Goal: Entertainment & Leisure: Consume media (video, audio)

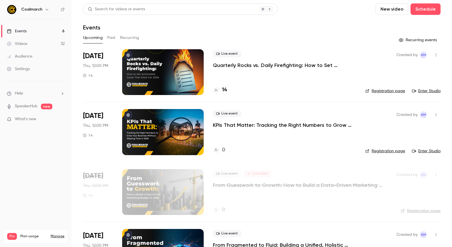
click at [23, 44] on div "Videos" at bounding box center [17, 44] width 20 height 6
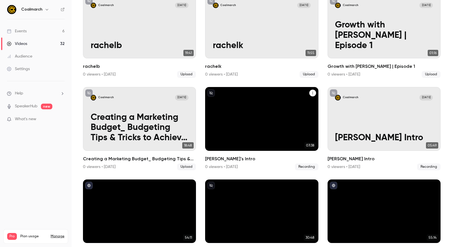
scroll to position [55, 0]
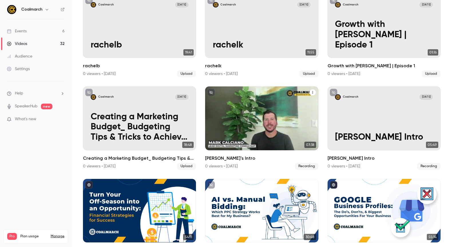
click at [235, 118] on div "Coalmarch [DATE] [PERSON_NAME]'s Intro" at bounding box center [261, 117] width 113 height 63
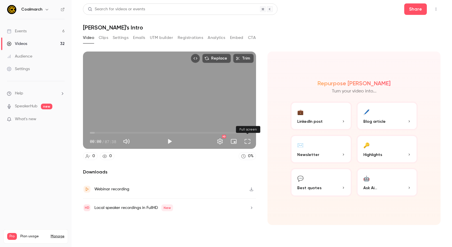
click at [248, 140] on button "Full screen" at bounding box center [247, 141] width 11 height 11
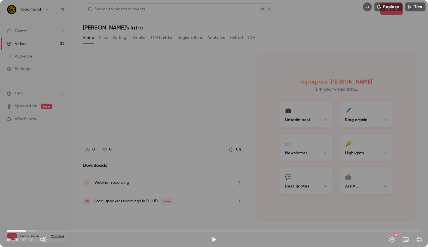
click at [26, 232] on span "00:20" at bounding box center [214, 230] width 415 height 9
click at [44, 230] on span "00:40" at bounding box center [214, 230] width 415 height 9
click at [51, 231] on span "00:40" at bounding box center [214, 230] width 415 height 9
click at [214, 238] on button "Play" at bounding box center [213, 239] width 11 height 11
drag, startPoint x: 214, startPoint y: 238, endPoint x: 208, endPoint y: 237, distance: 5.2
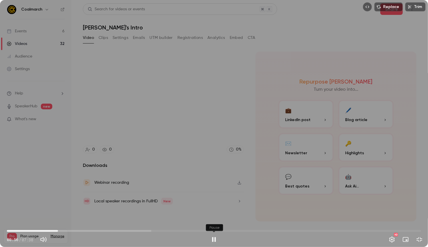
click at [214, 238] on button "Pause" at bounding box center [213, 239] width 11 height 11
click at [373, 39] on div "Replace Trim 00:56 00:56 / 07:38 HD" at bounding box center [214, 123] width 428 height 247
click at [213, 237] on button "Pause" at bounding box center [213, 239] width 11 height 11
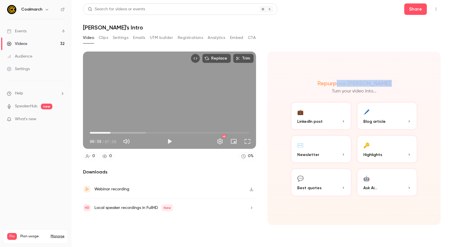
drag, startPoint x: 355, startPoint y: 84, endPoint x: 382, endPoint y: 84, distance: 26.9
click at [383, 85] on div "Repurpose Ai Turn your video into..." at bounding box center [353, 87] width 127 height 15
click at [379, 84] on div "Repurpose Ai Turn your video into..." at bounding box center [353, 87] width 127 height 15
type input "****"
click at [99, 38] on button "Clips" at bounding box center [103, 37] width 9 height 9
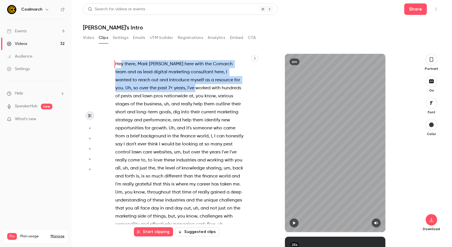
drag, startPoint x: 125, startPoint y: 63, endPoint x: 184, endPoint y: 87, distance: 63.8
click at [162, 84] on p "Hey there , [PERSON_NAME] here with the Comarch team and as lead digital market…" at bounding box center [179, 204] width 128 height 288
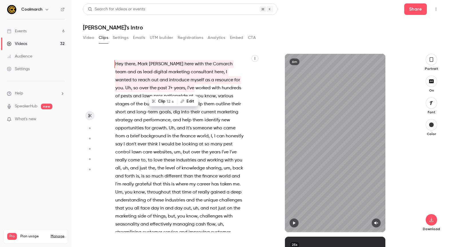
drag, startPoint x: 332, startPoint y: 197, endPoint x: 328, endPoint y: 197, distance: 4.3
click at [336, 204] on div "6m" at bounding box center [335, 143] width 100 height 178
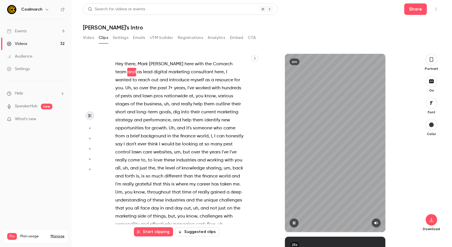
click at [294, 224] on icon "button" at bounding box center [294, 223] width 5 height 4
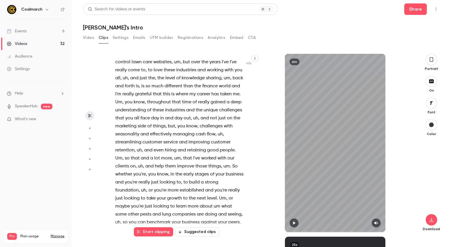
scroll to position [93, 0]
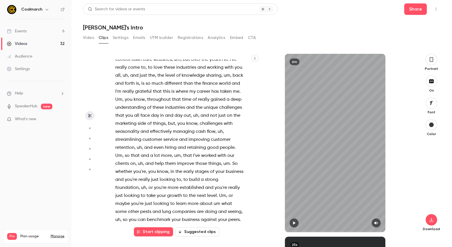
click at [89, 126] on button "button" at bounding box center [89, 128] width 9 height 9
type input "***"
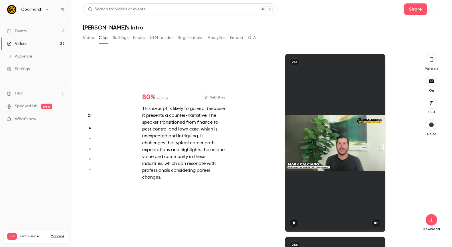
scroll to position [183, 0]
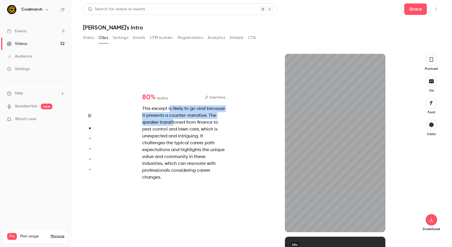
drag, startPoint x: 169, startPoint y: 109, endPoint x: 173, endPoint y: 119, distance: 11.2
click at [173, 119] on div "This excerpt is likely to go viral because it presents a counter-narrative. The…" at bounding box center [183, 142] width 83 height 75
click at [183, 124] on div "This excerpt is likely to go viral because it presents a counter-narrative. The…" at bounding box center [183, 142] width 83 height 75
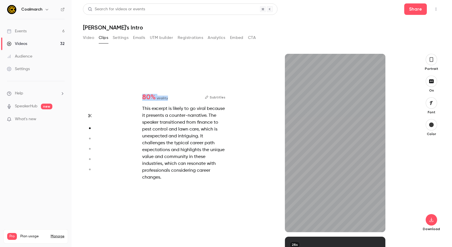
drag, startPoint x: 156, startPoint y: 97, endPoint x: 176, endPoint y: 113, distance: 25.5
click at [168, 98] on div "80 % virality Subtitles" at bounding box center [183, 97] width 83 height 7
type input "****"
click at [91, 139] on icon "button" at bounding box center [89, 138] width 5 height 4
type input "***"
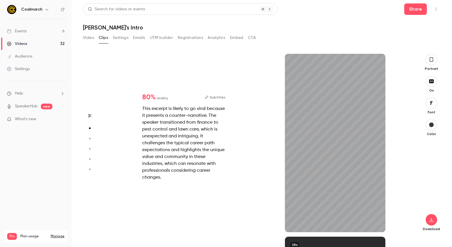
type input "****"
type input "***"
type input "*"
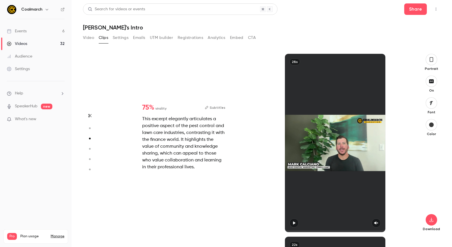
scroll to position [365, 0]
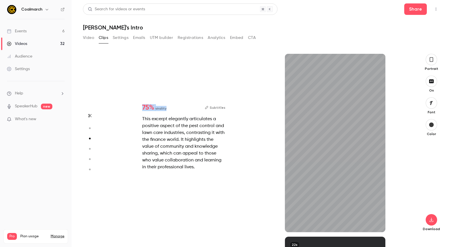
drag, startPoint x: 168, startPoint y: 109, endPoint x: 142, endPoint y: 109, distance: 26.9
click at [142, 109] on div "75 % virality Subtitles This excerpt elegantly articulates a positive aspect of…" at bounding box center [183, 137] width 101 height 85
click at [156, 122] on div "This excerpt elegantly articulates a positive aspect of the pest control and la…" at bounding box center [183, 142] width 83 height 55
type input "***"
click at [91, 149] on icon "button" at bounding box center [89, 149] width 5 height 4
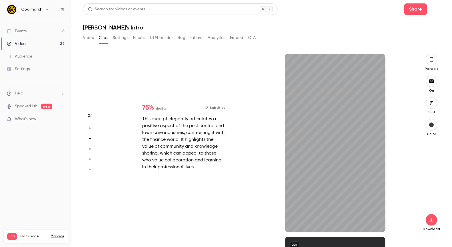
type input "***"
type input "*"
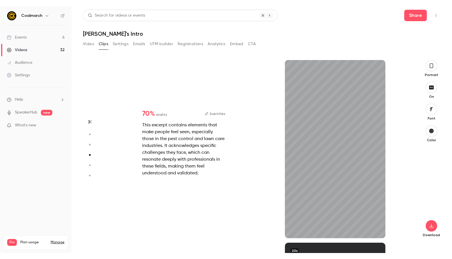
scroll to position [548, 0]
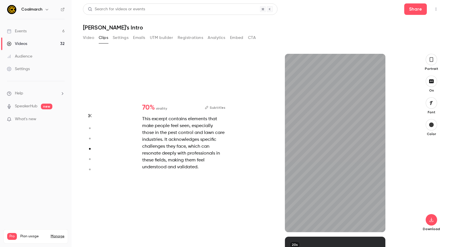
type input "**"
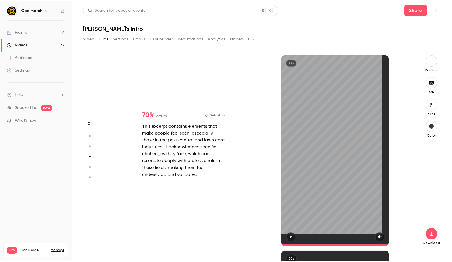
scroll to position [593, 0]
